Goal: Transaction & Acquisition: Purchase product/service

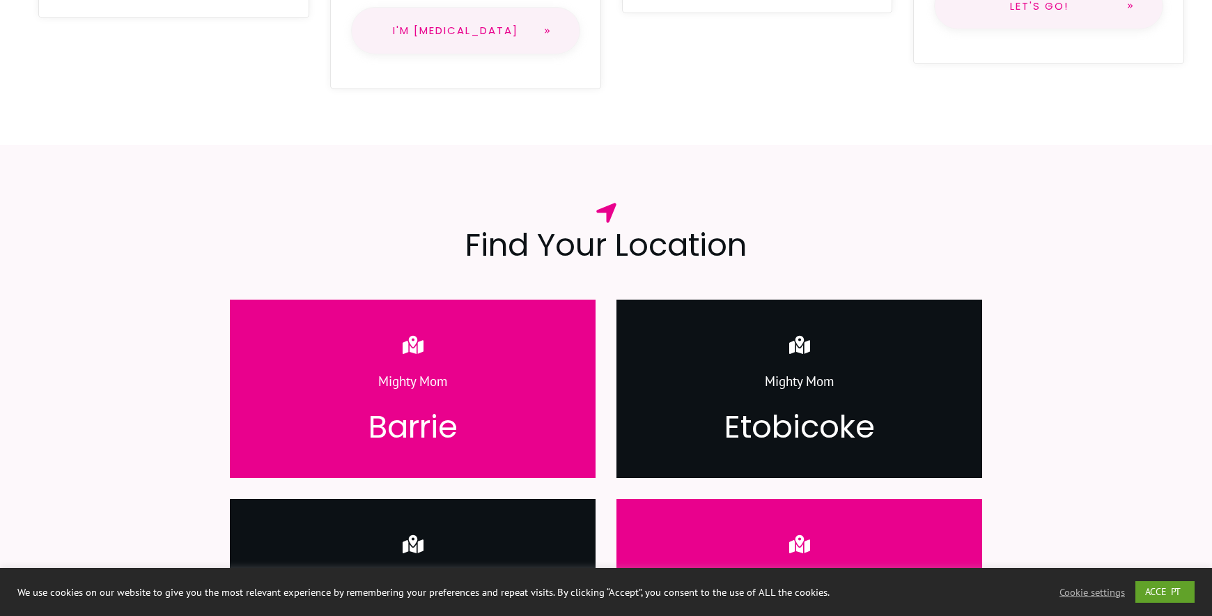
scroll to position [1595, 0]
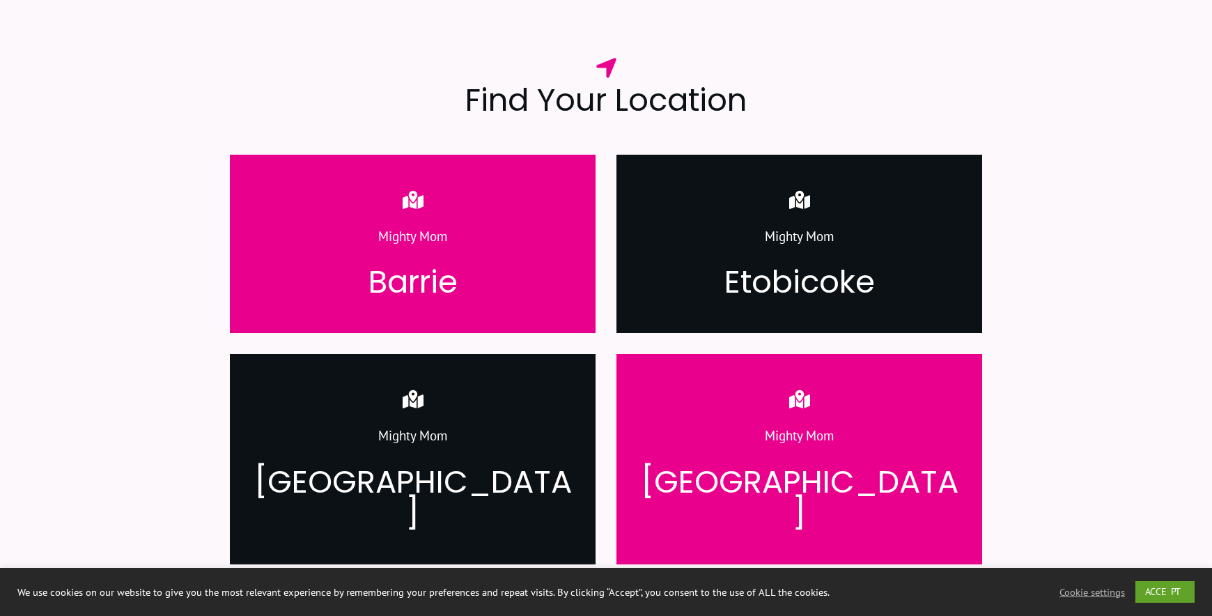
click at [661, 424] on p "Mighty Mom" at bounding box center [799, 444] width 323 height 40
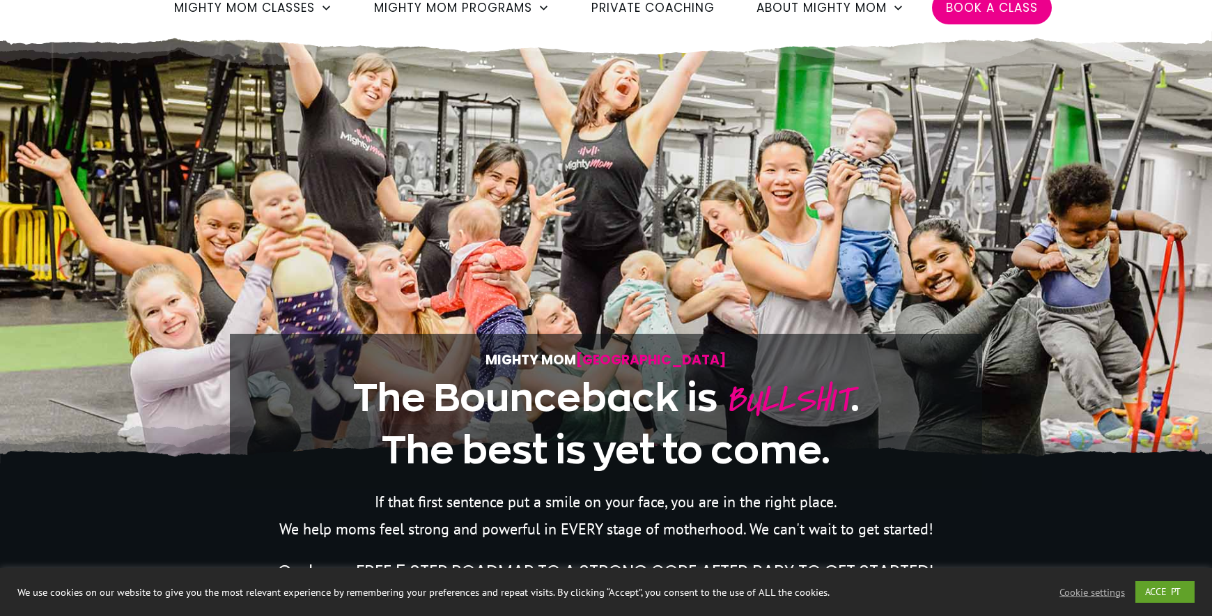
scroll to position [95, 0]
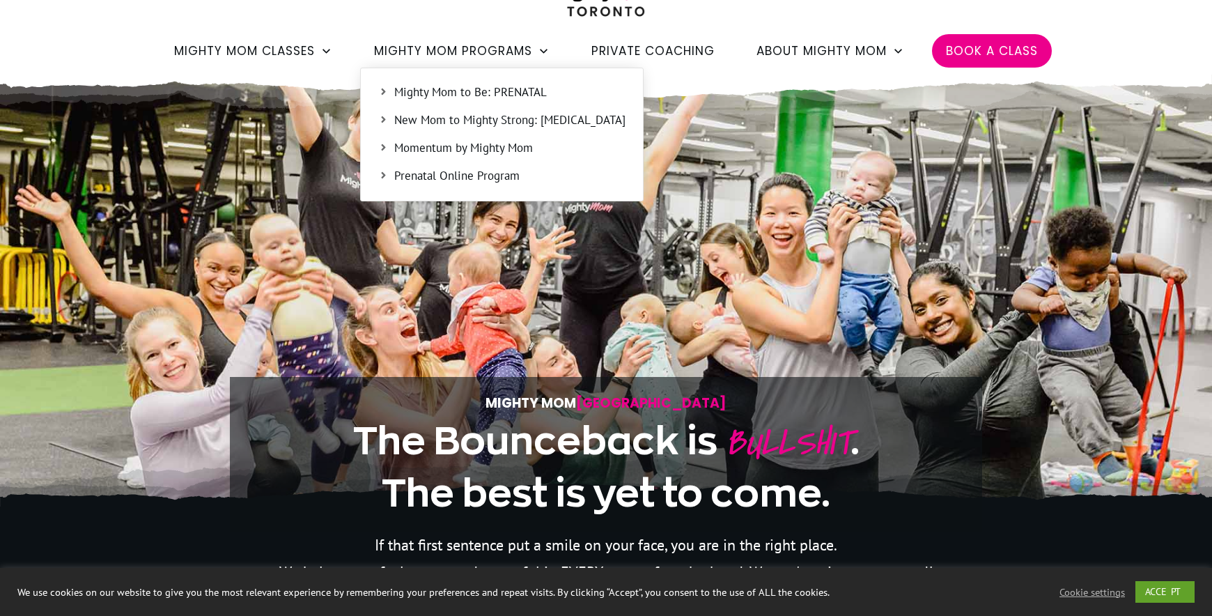
click at [532, 120] on span "New Mom to Mighty Strong: [MEDICAL_DATA]" at bounding box center [509, 120] width 231 height 18
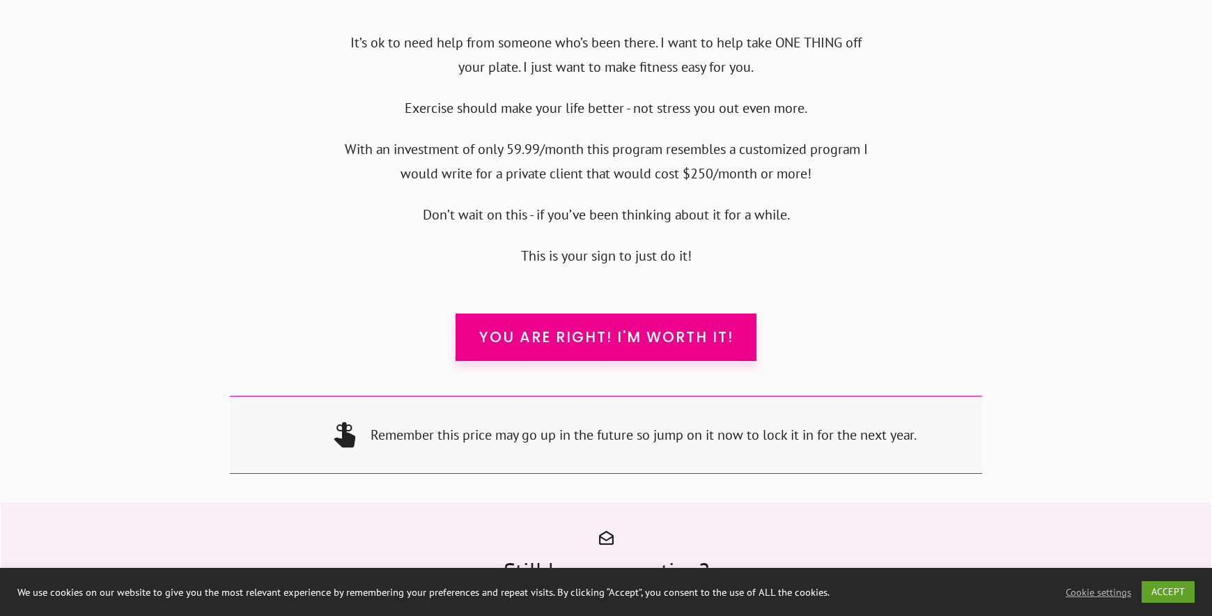
scroll to position [13494, 0]
